Goal: Navigation & Orientation: Find specific page/section

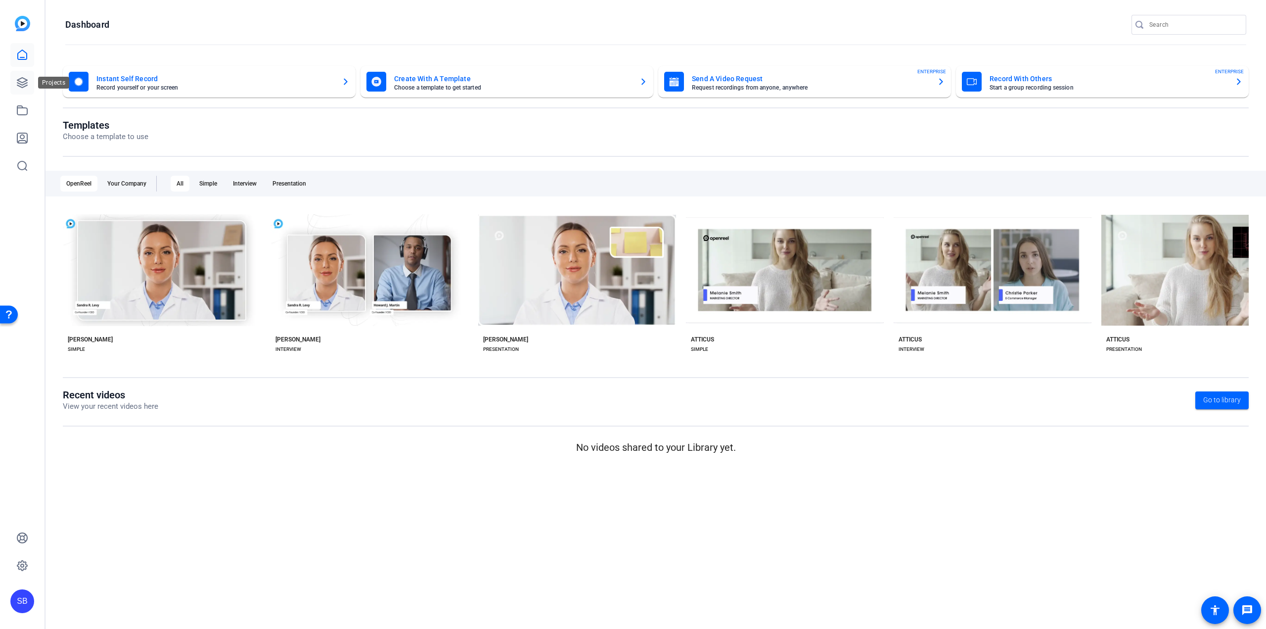
click at [29, 79] on link at bounding box center [22, 83] width 24 height 24
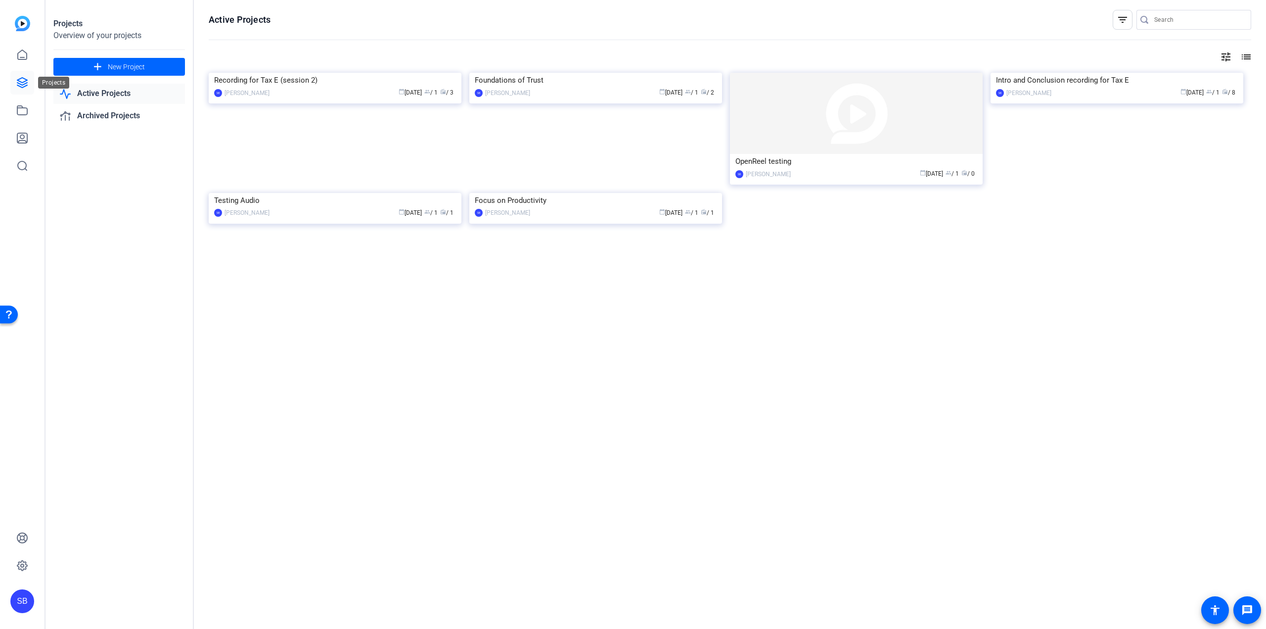
click at [21, 92] on link at bounding box center [22, 83] width 24 height 24
click at [25, 61] on link at bounding box center [22, 55] width 24 height 24
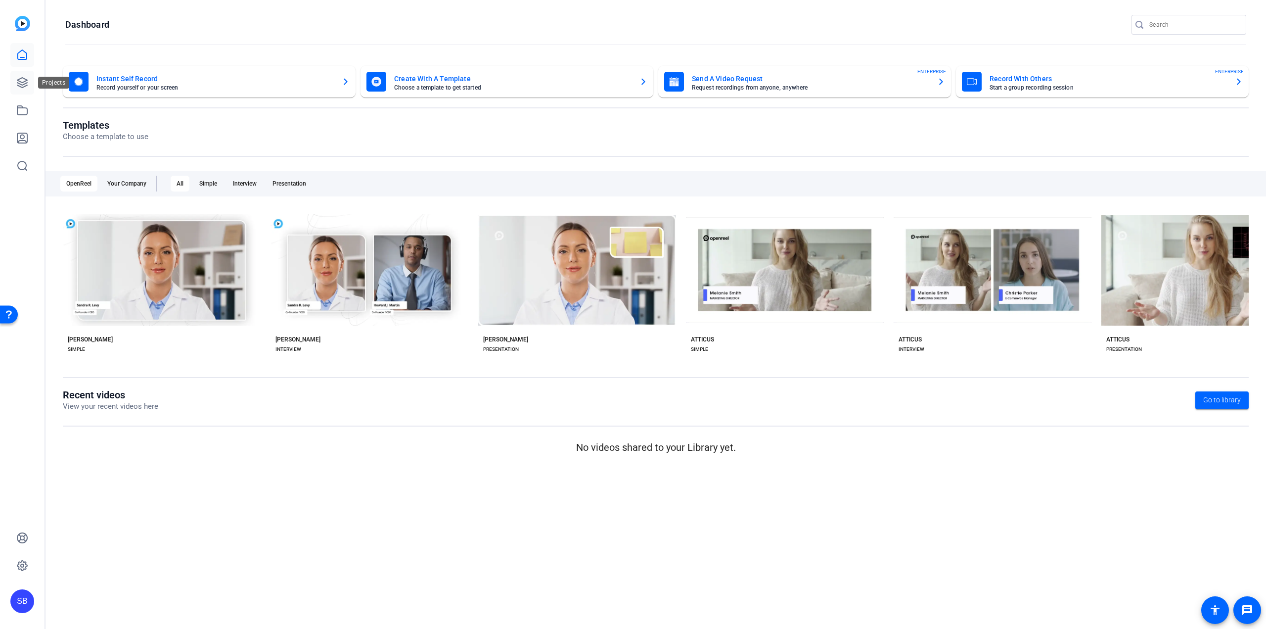
click at [25, 82] on icon at bounding box center [22, 83] width 12 height 12
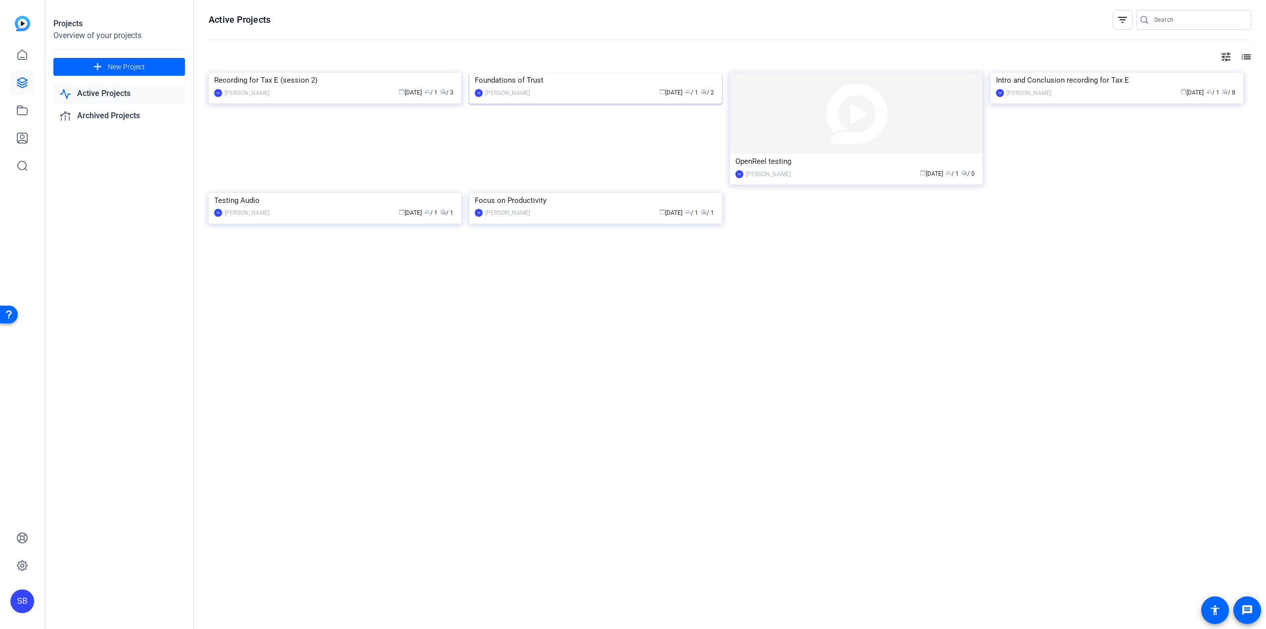
click at [572, 88] on div "Foundations of Trust" at bounding box center [596, 80] width 242 height 15
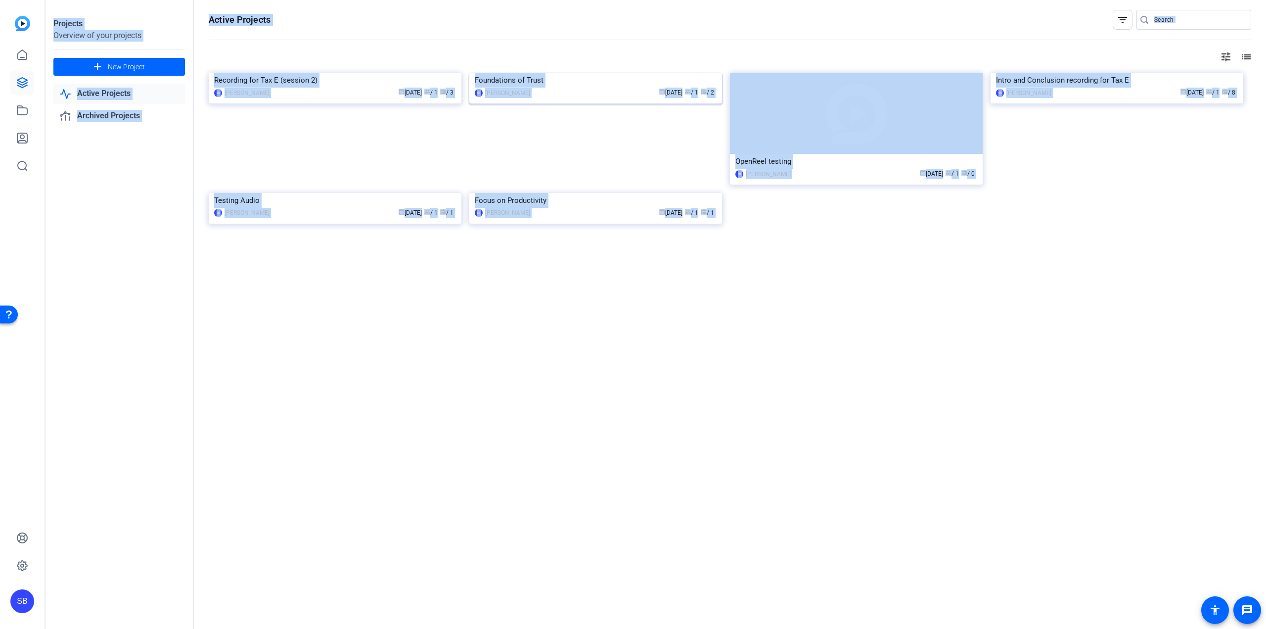
click at [572, 157] on div "Projects Overview of your projects add New Project Active Projects Archived Pro…" at bounding box center [655, 314] width 1220 height 629
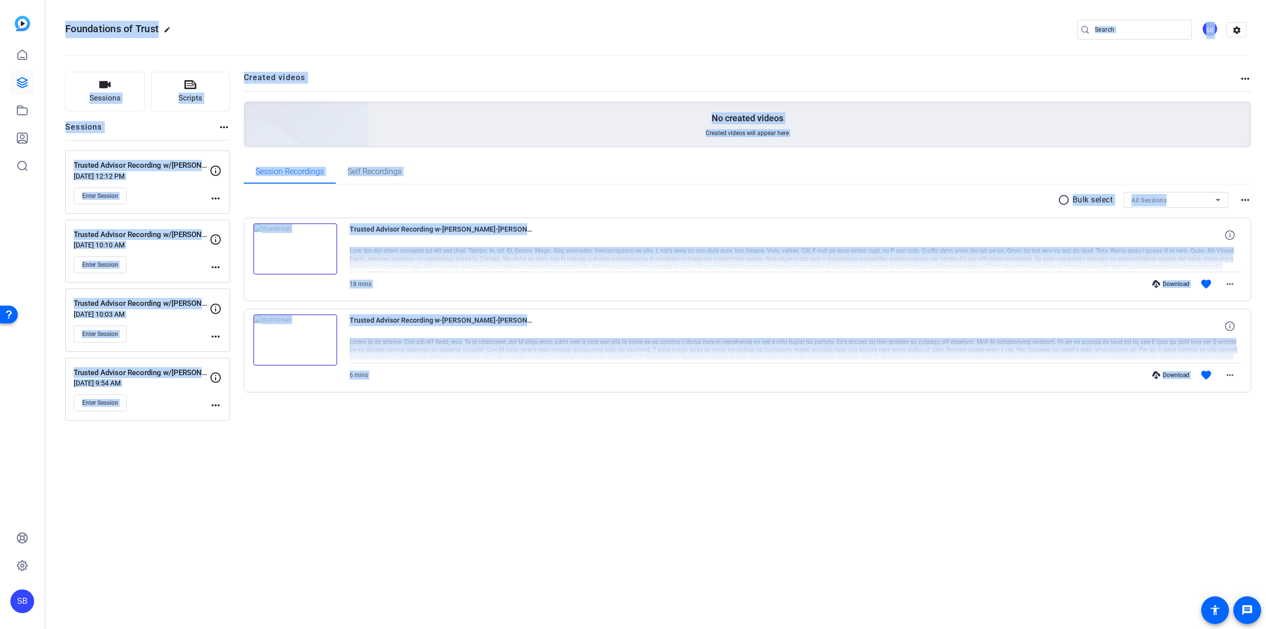
click at [392, 480] on div "Foundations of Trust edit SB settings Sessions Scripts Sessions more_horiz Trus…" at bounding box center [655, 314] width 1220 height 629
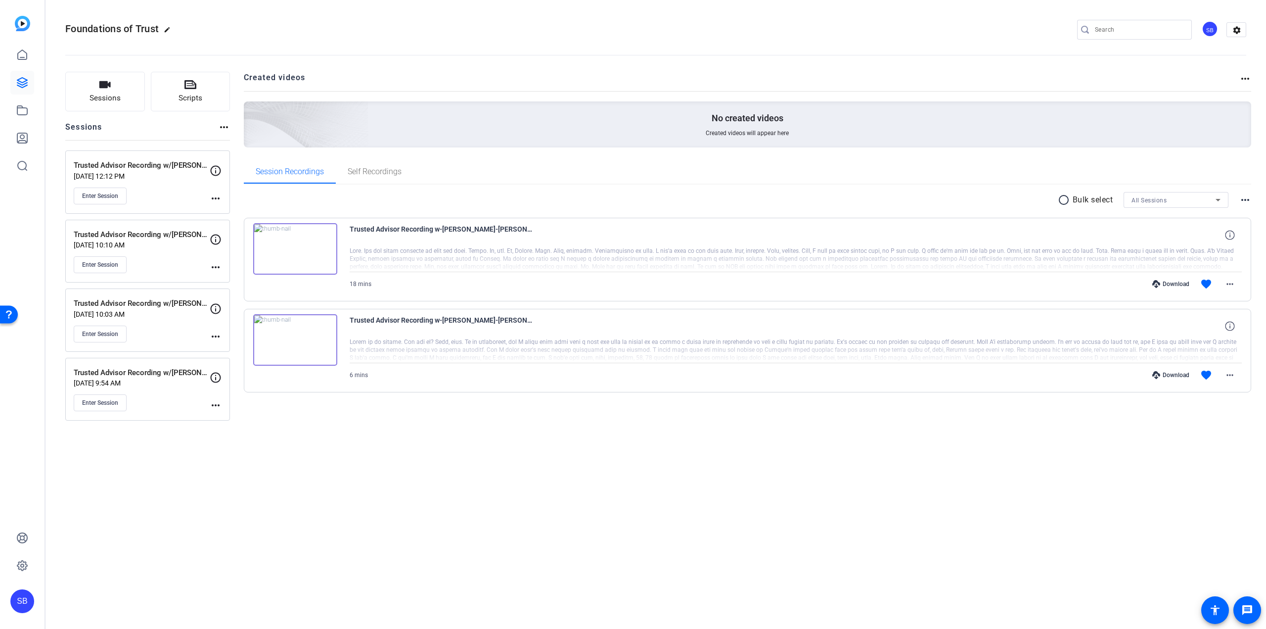
drag, startPoint x: 617, startPoint y: 438, endPoint x: 1081, endPoint y: 532, distance: 473.3
click at [1078, 532] on div "Foundations of Trust edit SB settings Sessions Scripts Sessions more_horiz Trus…" at bounding box center [655, 314] width 1220 height 629
